Goal: Information Seeking & Learning: Find specific fact

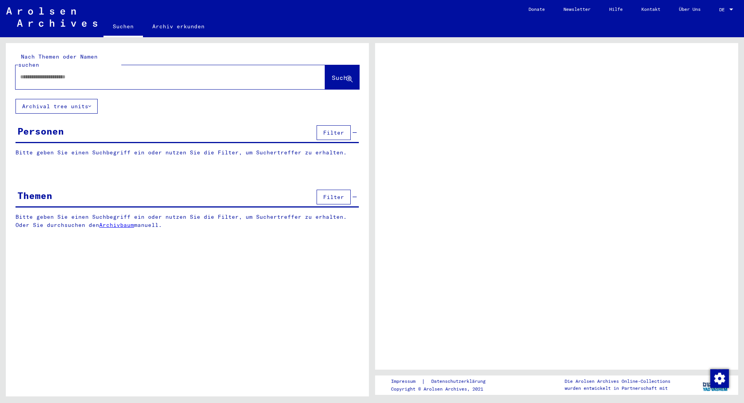
click at [110, 73] on input "text" at bounding box center [163, 77] width 286 height 8
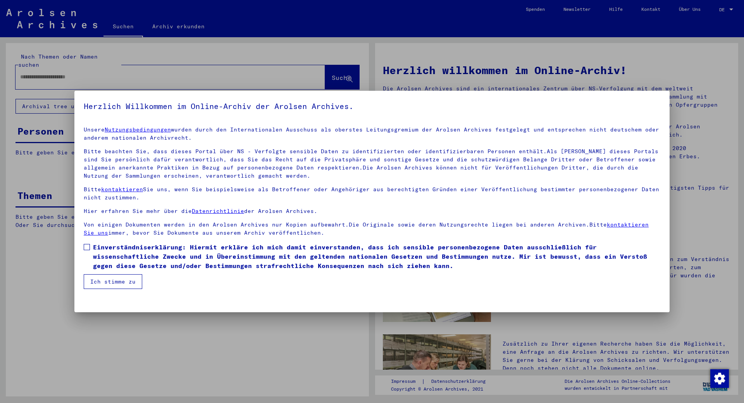
drag, startPoint x: 83, startPoint y: 243, endPoint x: 93, endPoint y: 253, distance: 13.4
click at [87, 248] on mat-dialog-content "Unsere Nutzungsbedingungen wurden durch den Internationalen Ausschuss als obers…" at bounding box center [371, 204] width 595 height 169
click at [89, 244] on span at bounding box center [87, 247] width 6 height 6
click at [107, 283] on button "Ich stimme zu" at bounding box center [113, 281] width 59 height 15
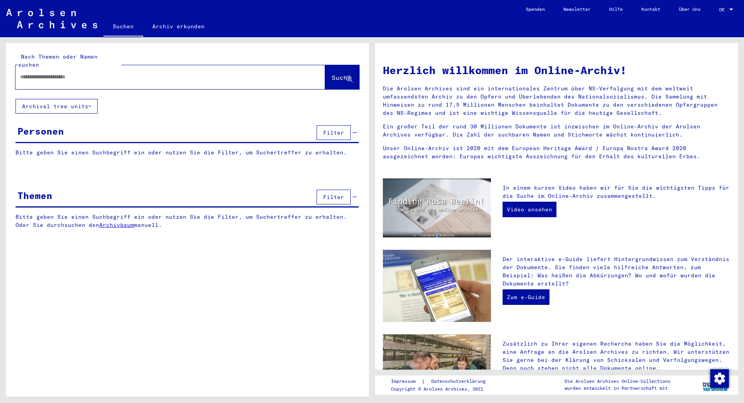
click at [45, 73] on input "text" at bounding box center [161, 77] width 282 height 8
type input "*********"
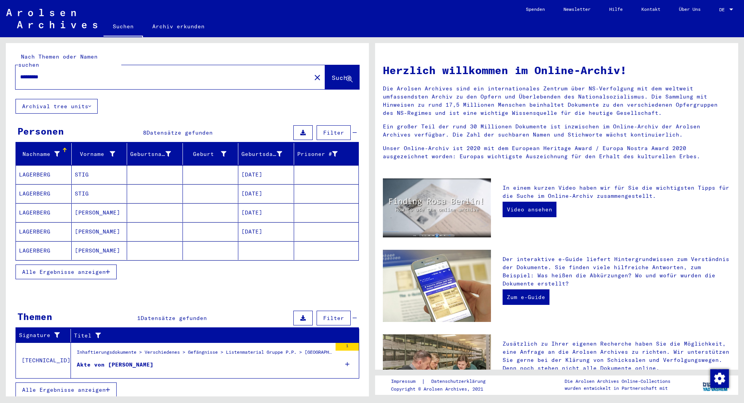
click at [111, 264] on button "Alle Ergebnisse anzeigen" at bounding box center [66, 271] width 101 height 15
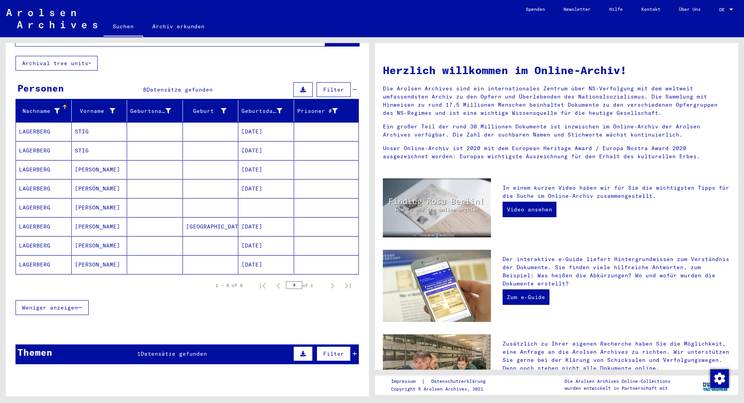
scroll to position [69, 0]
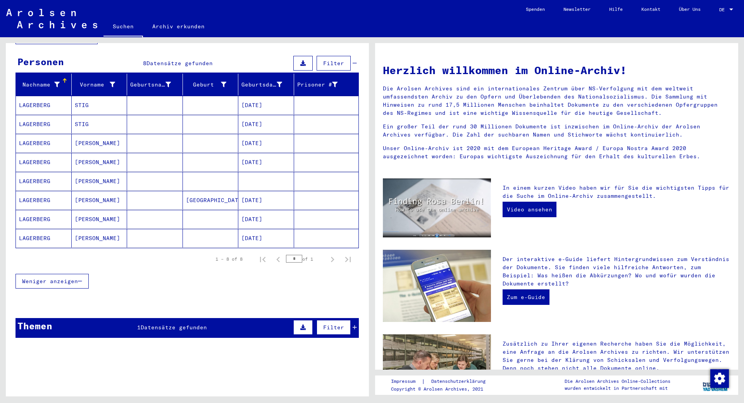
click at [29, 172] on mat-cell "LAGERBERG" at bounding box center [44, 181] width 56 height 19
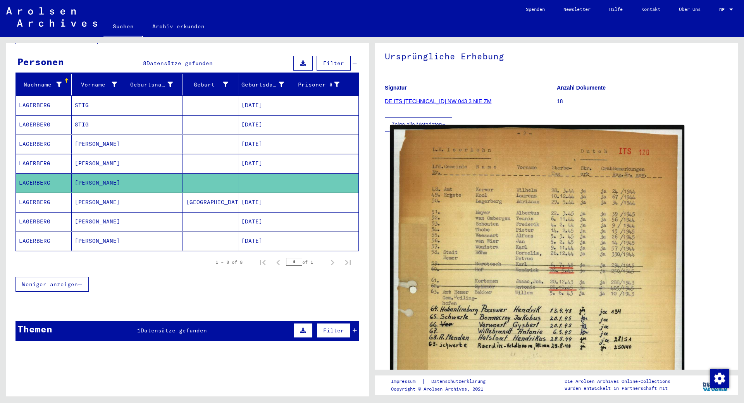
scroll to position [47, 0]
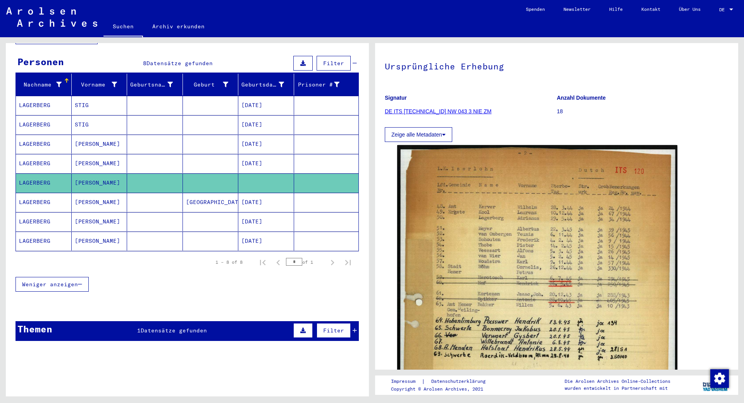
click at [445, 110] on link "DE ITS [TECHNICAL_ID] NW 043 3 NIE ZM" at bounding box center [438, 111] width 107 height 6
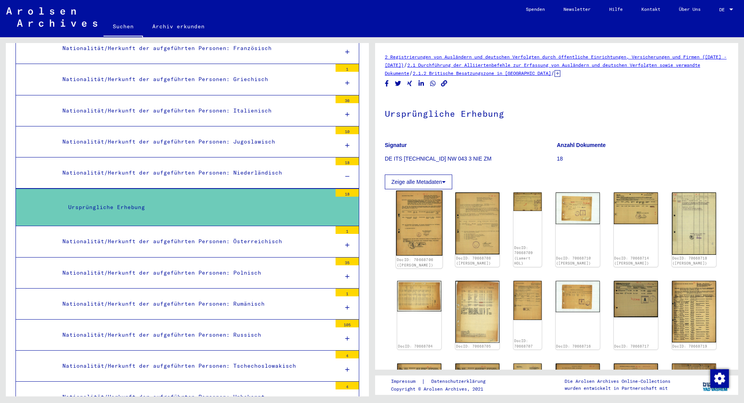
click at [414, 220] on img at bounding box center [419, 222] width 47 height 65
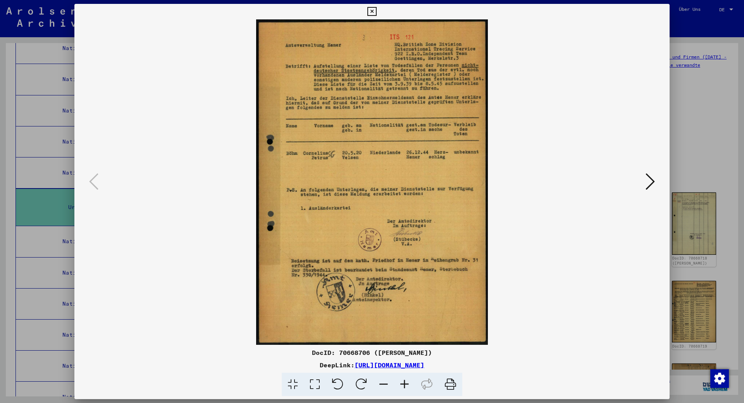
click at [651, 188] on icon at bounding box center [650, 181] width 9 height 19
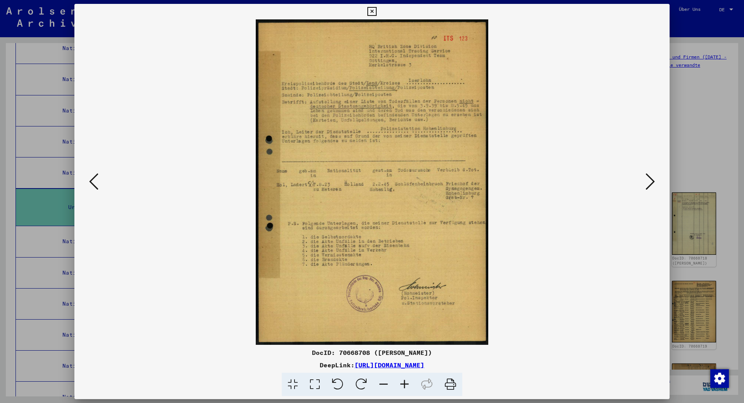
click at [651, 188] on icon at bounding box center [650, 181] width 9 height 19
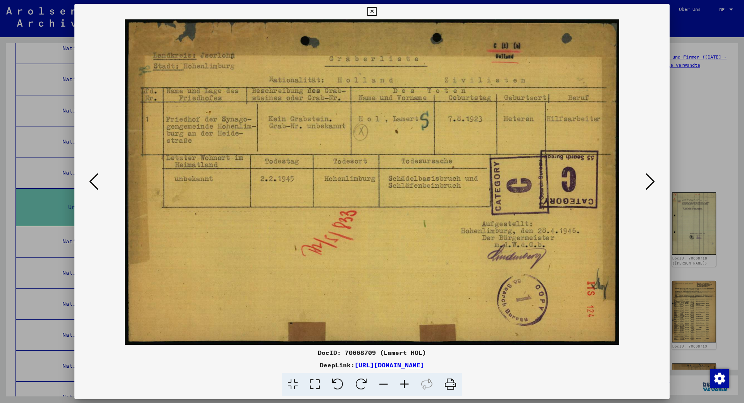
click at [651, 188] on icon at bounding box center [650, 181] width 9 height 19
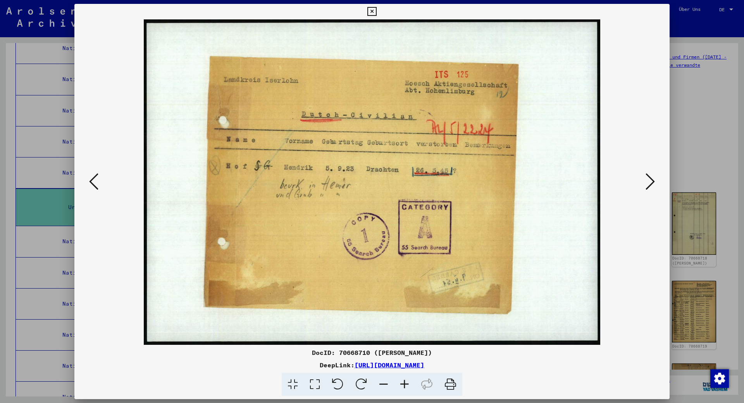
click at [651, 188] on icon at bounding box center [650, 181] width 9 height 19
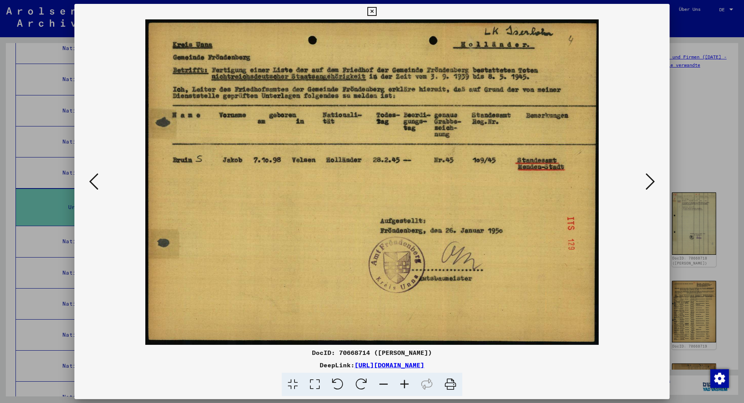
click at [651, 188] on icon at bounding box center [650, 181] width 9 height 19
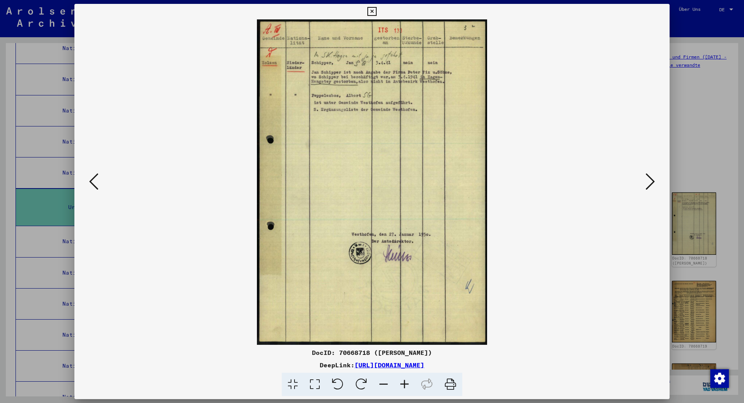
click at [651, 188] on icon at bounding box center [650, 181] width 9 height 19
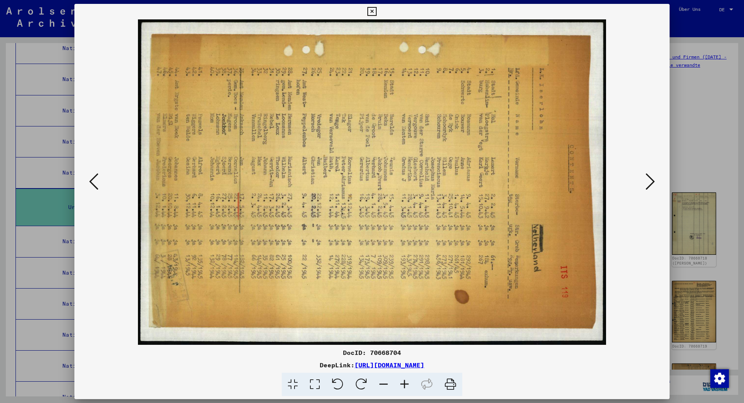
click at [651, 188] on icon at bounding box center [650, 181] width 9 height 19
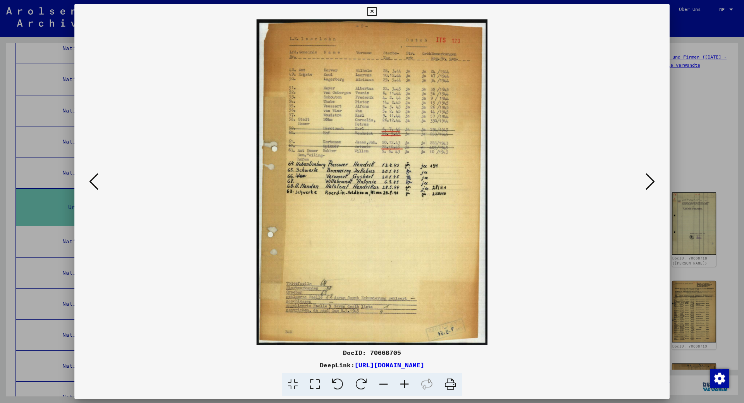
click at [651, 188] on icon at bounding box center [650, 181] width 9 height 19
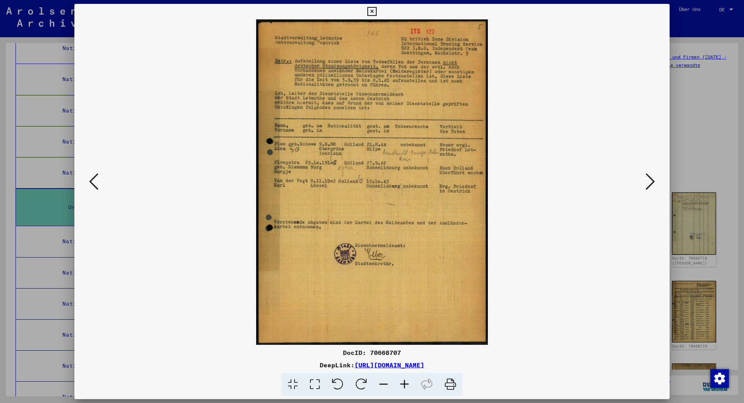
click at [651, 188] on icon at bounding box center [650, 181] width 9 height 19
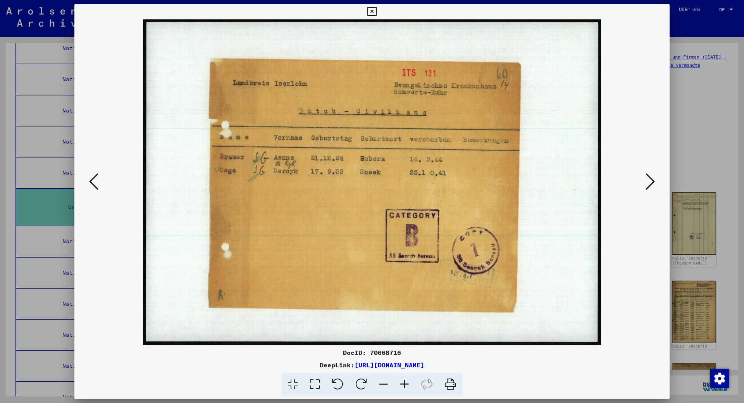
click at [651, 188] on icon at bounding box center [650, 181] width 9 height 19
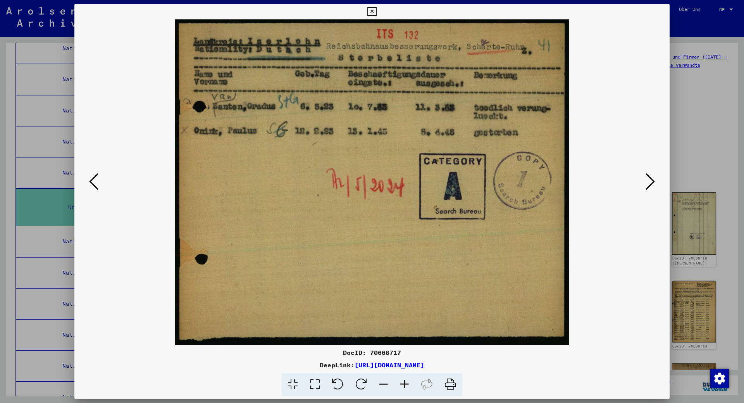
click at [651, 188] on icon at bounding box center [650, 181] width 9 height 19
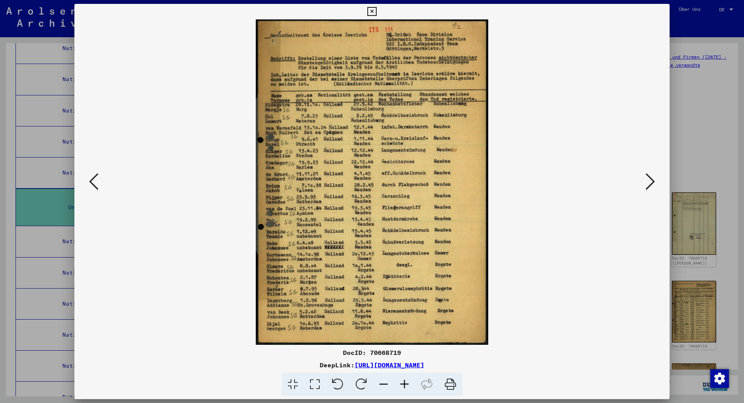
click at [651, 188] on icon at bounding box center [650, 181] width 9 height 19
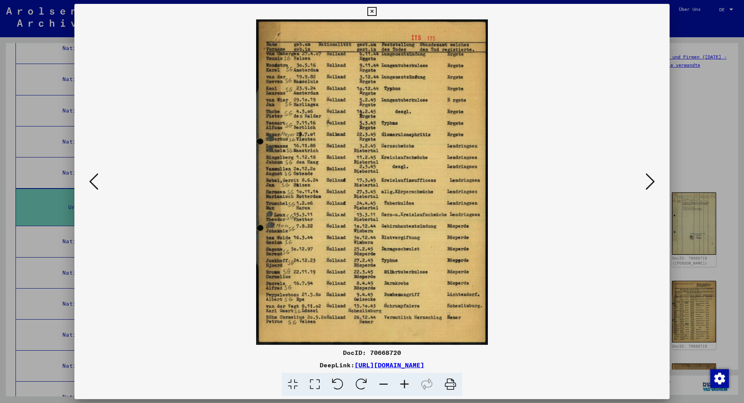
click at [651, 188] on icon at bounding box center [650, 181] width 9 height 19
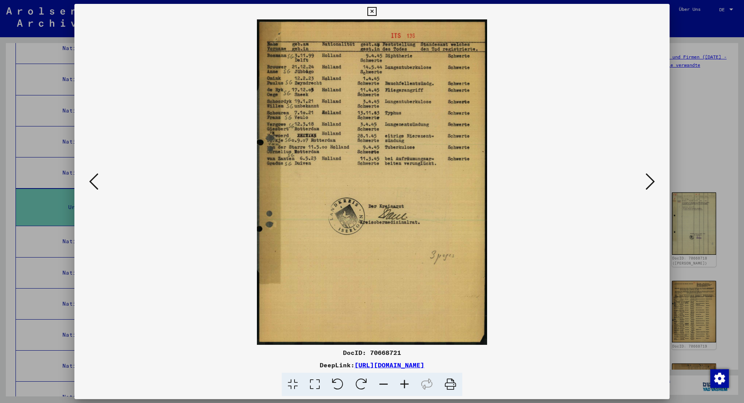
click at [651, 188] on icon at bounding box center [650, 181] width 9 height 19
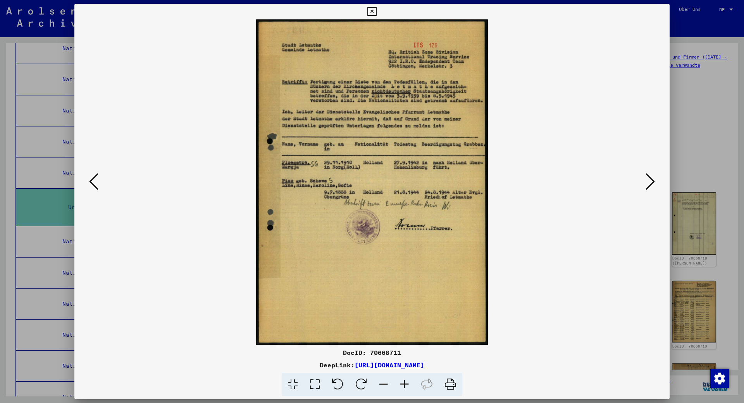
click at [651, 188] on icon at bounding box center [650, 181] width 9 height 19
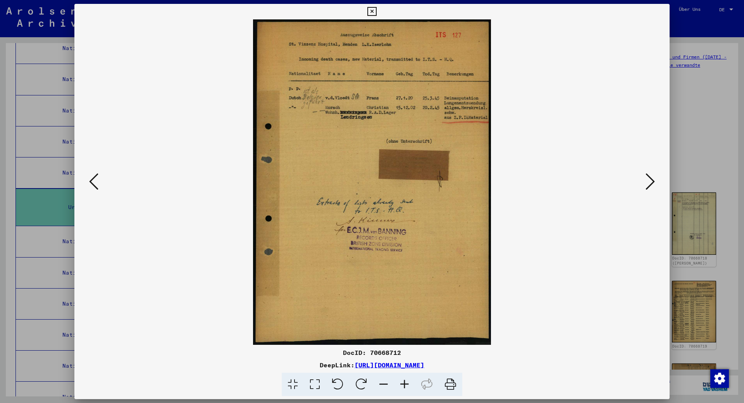
click at [651, 188] on icon at bounding box center [650, 181] width 9 height 19
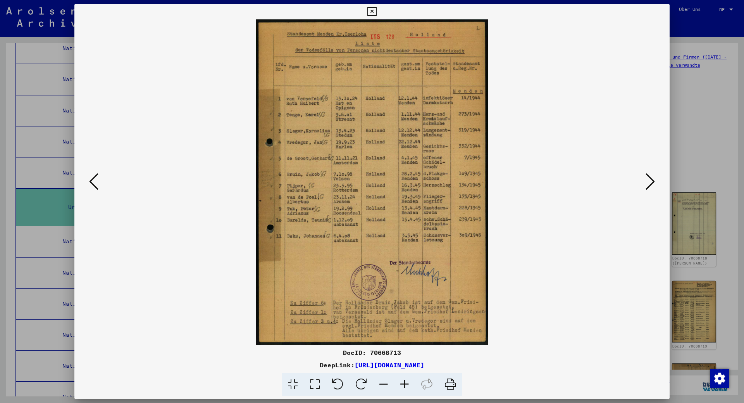
click at [651, 188] on icon at bounding box center [650, 181] width 9 height 19
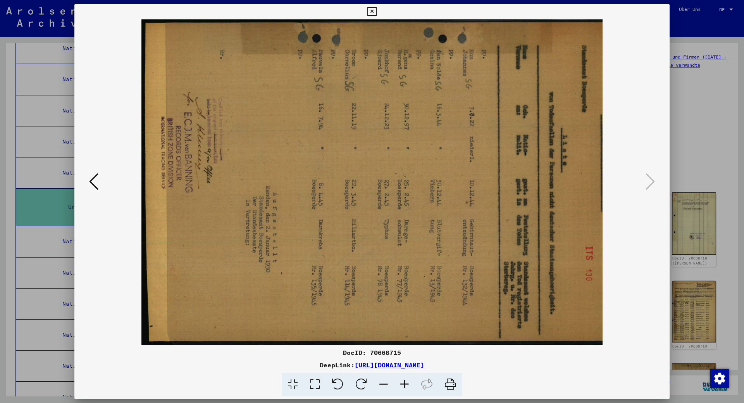
click at [370, 10] on icon at bounding box center [371, 11] width 9 height 9
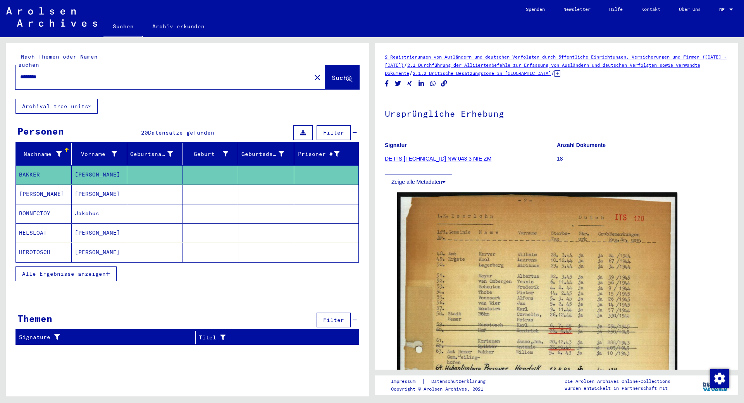
click at [87, 270] on span "Alle Ergebnisse anzeigen" at bounding box center [64, 273] width 84 height 7
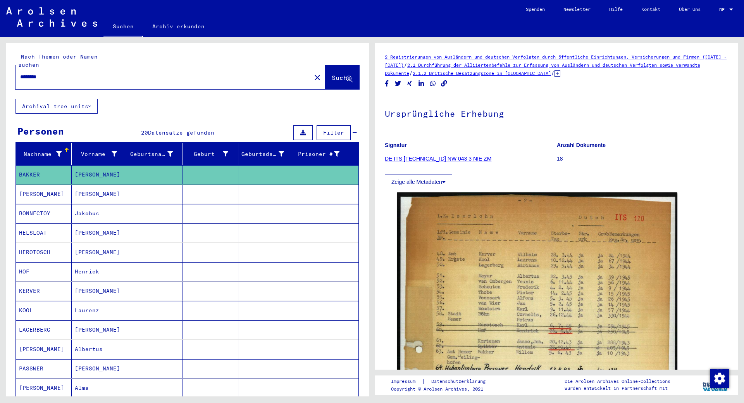
scroll to position [39, 0]
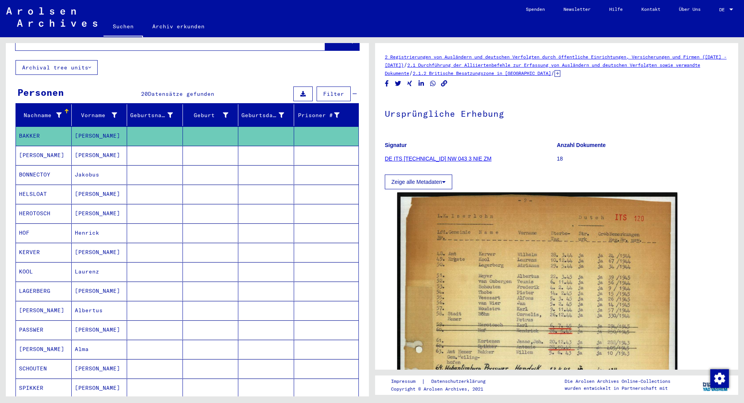
click at [87, 284] on mat-cell "[PERSON_NAME]" at bounding box center [100, 290] width 56 height 19
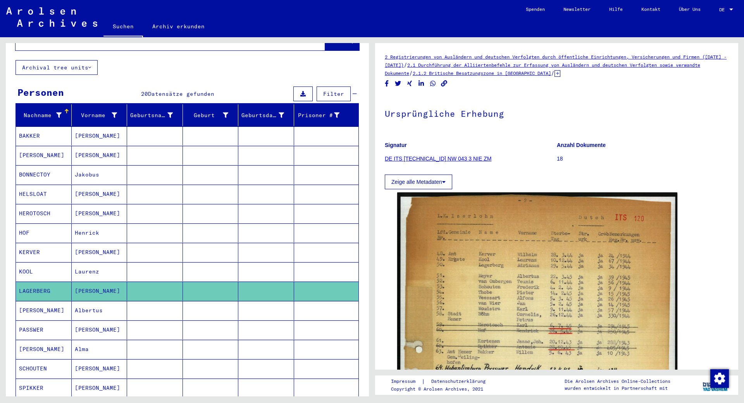
click at [87, 284] on mat-cell "[PERSON_NAME]" at bounding box center [100, 290] width 56 height 19
type input "*********"
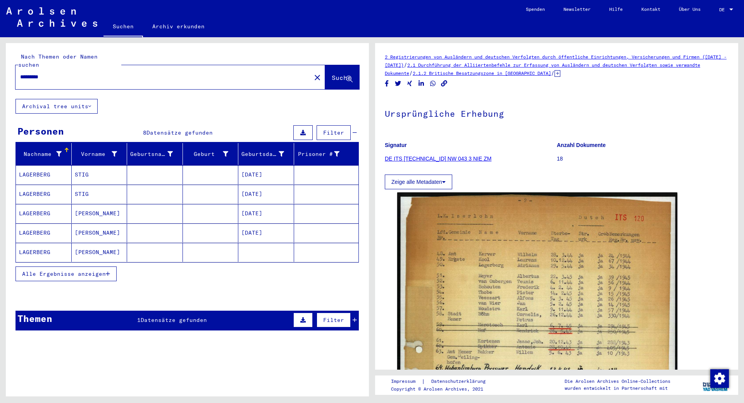
click at [109, 271] on icon "button" at bounding box center [108, 273] width 4 height 5
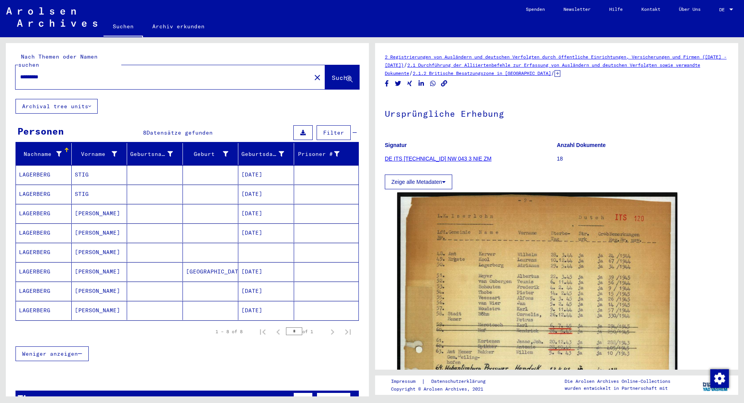
click at [82, 301] on mat-cell "[PERSON_NAME]" at bounding box center [100, 310] width 56 height 19
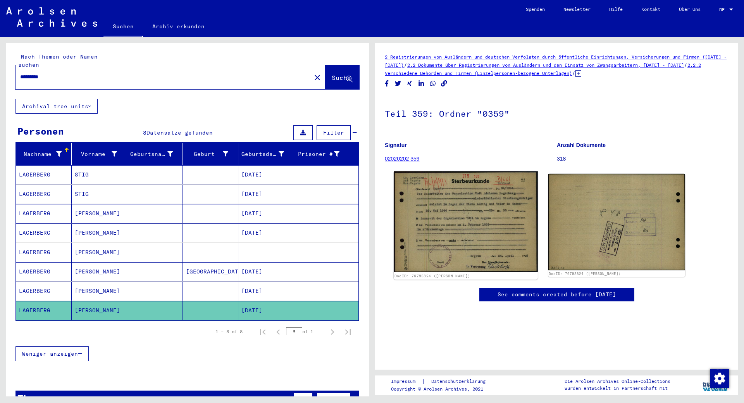
click at [481, 198] on img at bounding box center [466, 221] width 144 height 101
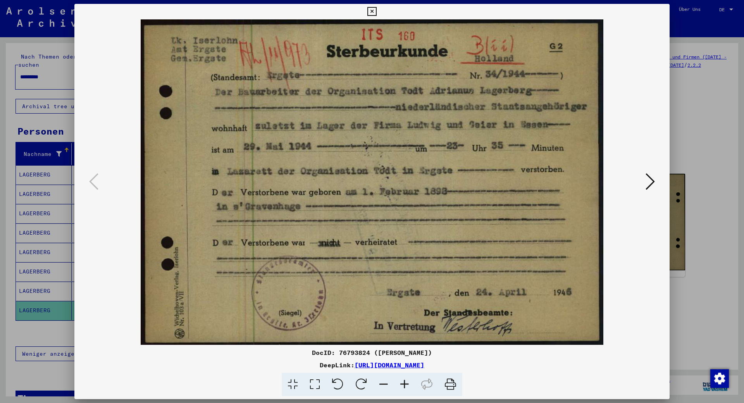
click at [725, 109] on div at bounding box center [372, 201] width 744 height 403
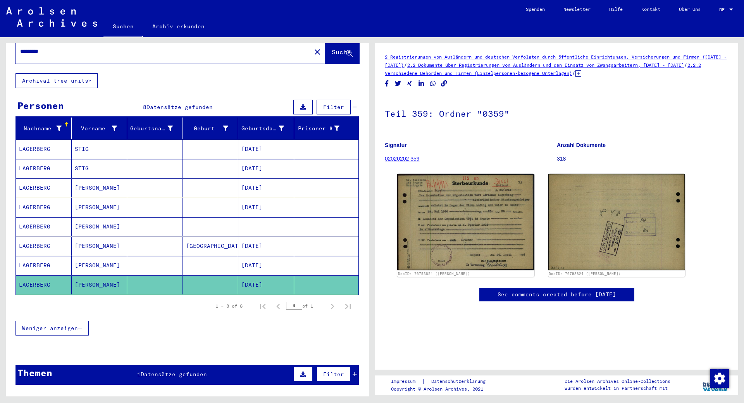
scroll to position [39, 0]
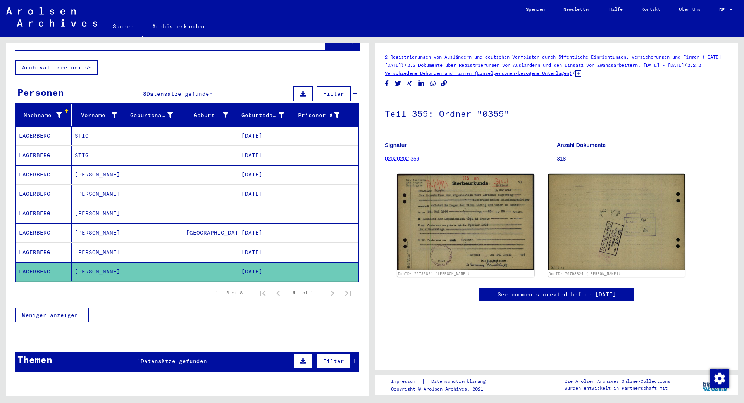
click at [34, 243] on mat-cell "LAGERBERG" at bounding box center [44, 252] width 56 height 19
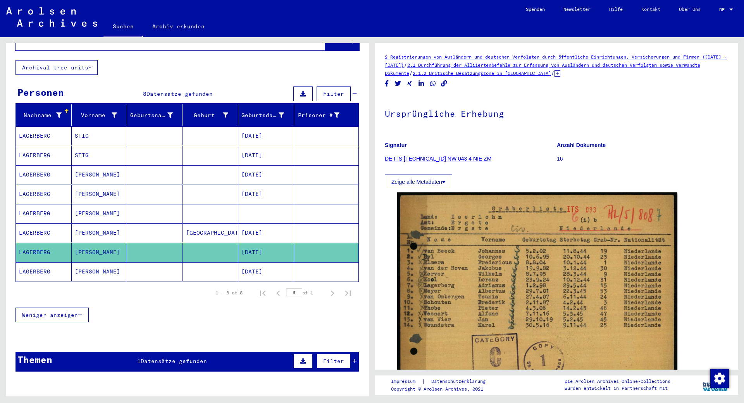
click at [36, 223] on mat-cell "LAGERBERG" at bounding box center [44, 232] width 56 height 19
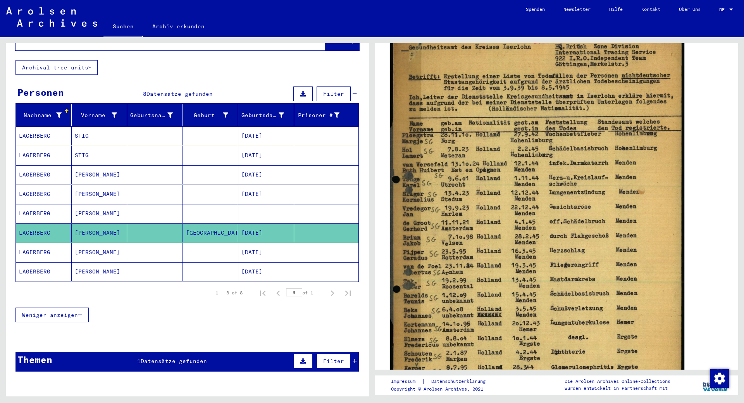
scroll to position [116, 0]
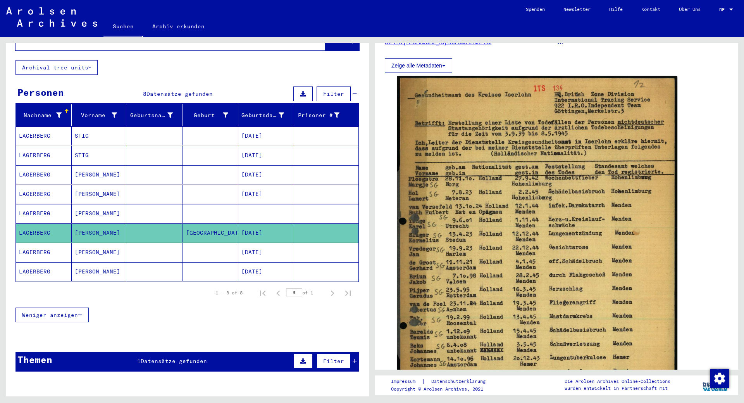
click at [28, 204] on mat-cell "LAGERBERG" at bounding box center [44, 213] width 56 height 19
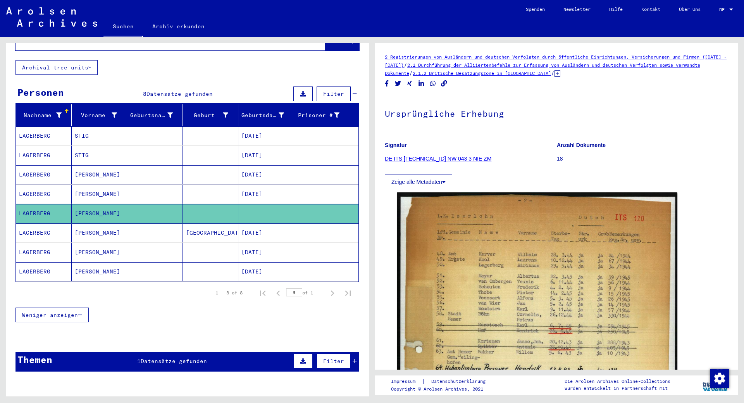
click at [37, 184] on mat-cell "LAGERBERG" at bounding box center [44, 193] width 56 height 19
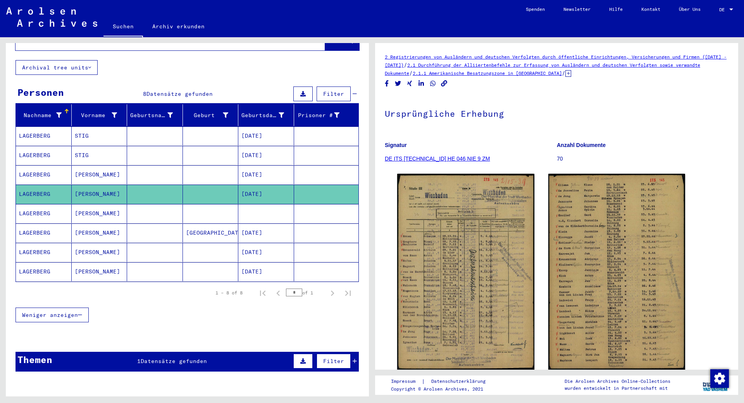
click at [42, 165] on mat-cell "LAGERBERG" at bounding box center [44, 174] width 56 height 19
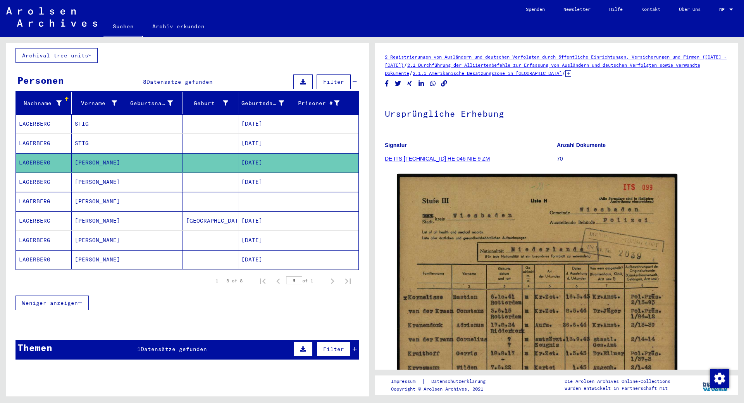
scroll to position [72, 0]
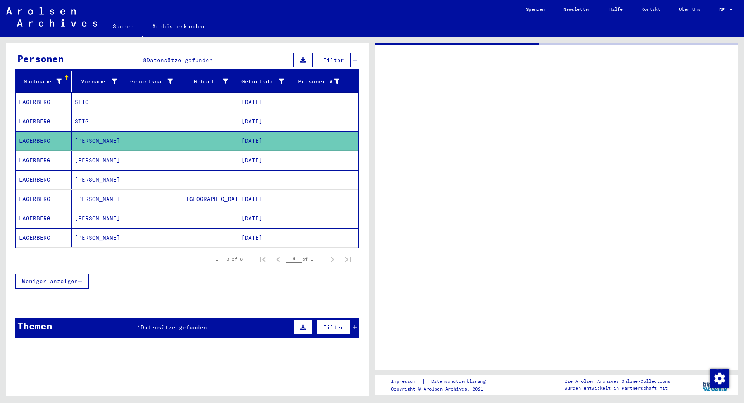
scroll to position [69, 0]
